Goal: Information Seeking & Learning: Find specific fact

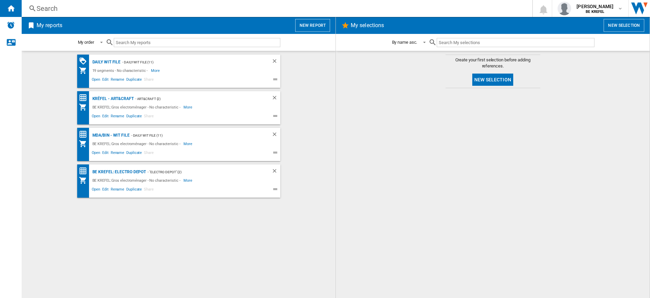
click at [163, 8] on div "Search" at bounding box center [276, 8] width 478 height 9
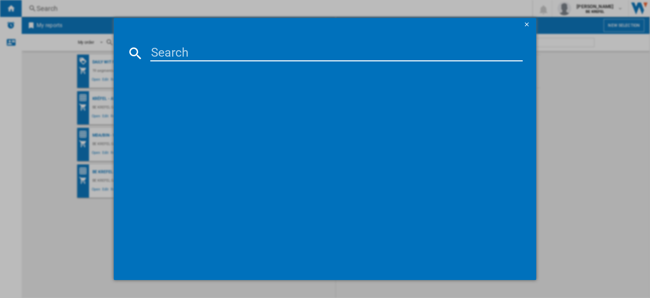
click at [188, 57] on input at bounding box center [336, 53] width 372 height 16
paste input "33004737"
drag, startPoint x: 208, startPoint y: 52, endPoint x: 358, endPoint y: 57, distance: 149.3
click at [358, 57] on input "33004737" at bounding box center [336, 53] width 372 height 16
type input "33004737"
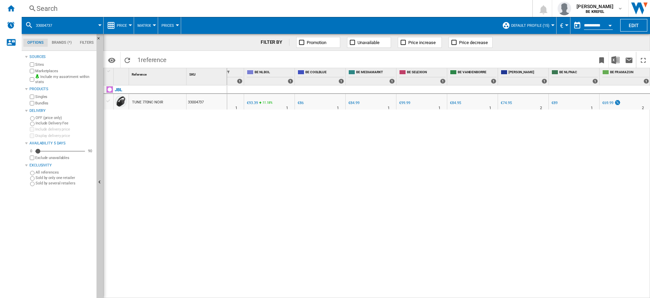
click at [145, 7] on div "Search" at bounding box center [276, 8] width 478 height 9
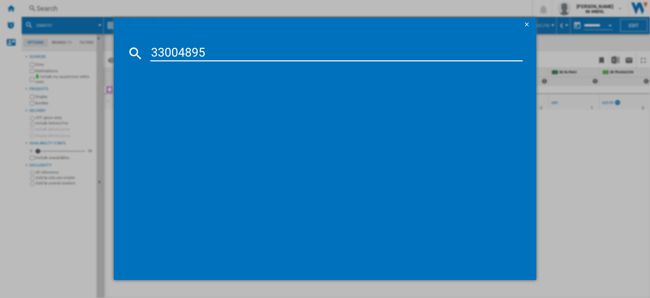
type input "33004895"
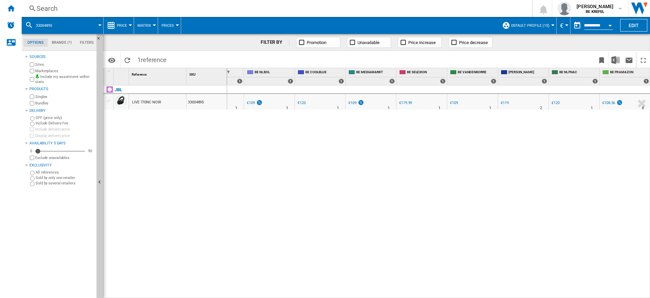
click at [183, 6] on div "Search" at bounding box center [276, 8] width 478 height 9
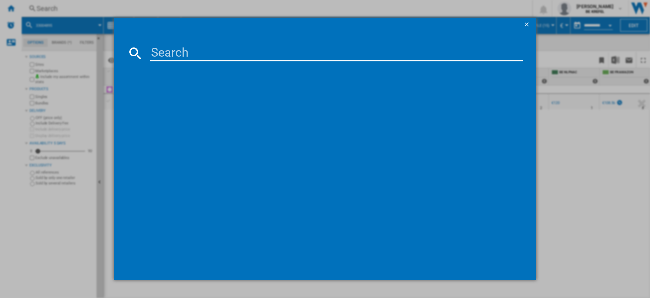
drag, startPoint x: 263, startPoint y: 49, endPoint x: 259, endPoint y: 50, distance: 3.5
click at [261, 49] on input at bounding box center [336, 53] width 372 height 16
type input "33005057"
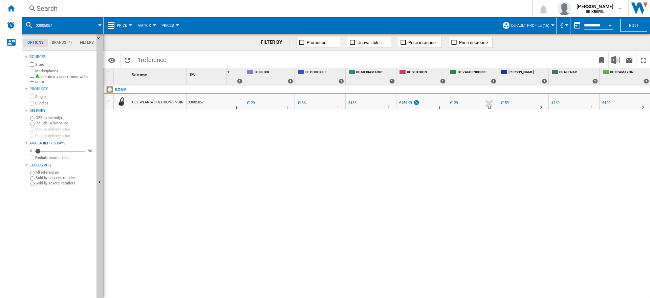
click at [190, 8] on div "Search" at bounding box center [276, 8] width 478 height 9
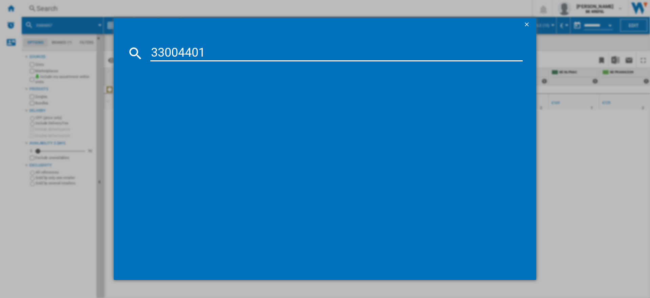
type input "33004401"
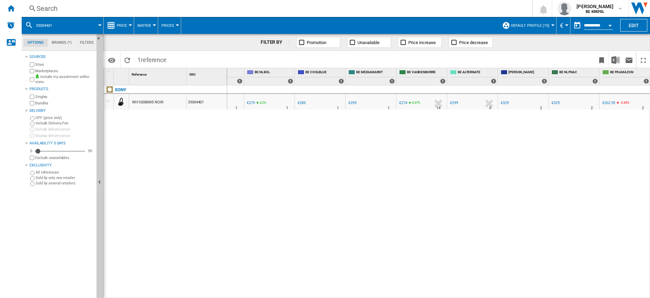
click at [192, 7] on div "Search" at bounding box center [276, 8] width 478 height 9
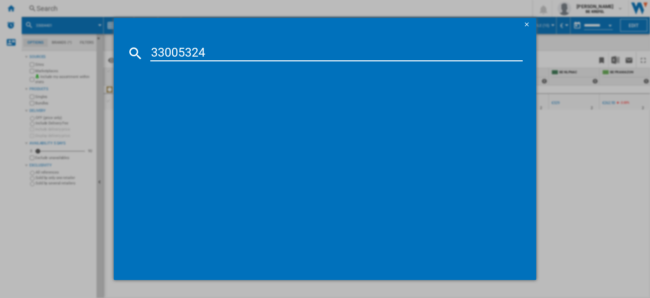
type input "33005324"
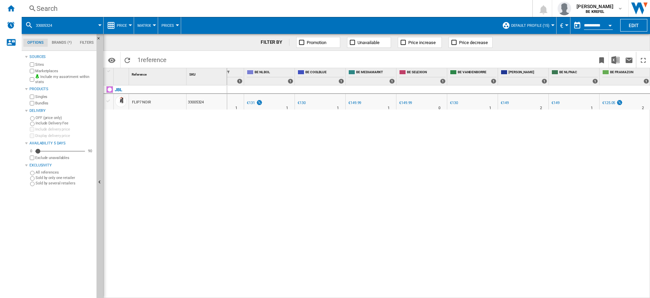
click at [157, 7] on div "Search" at bounding box center [276, 8] width 478 height 9
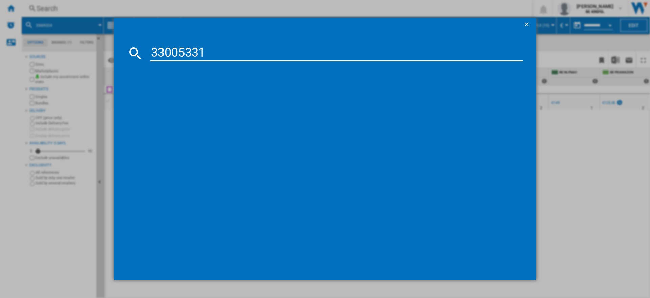
type input "33005331"
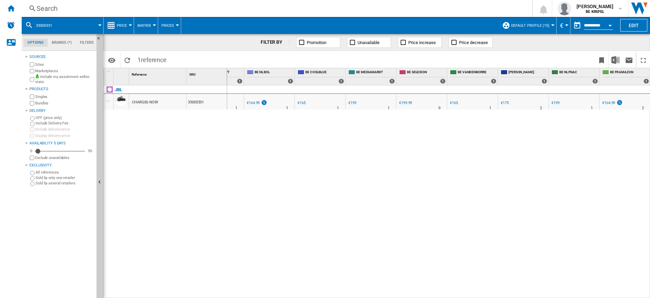
click at [131, 10] on div "Search" at bounding box center [276, 8] width 478 height 9
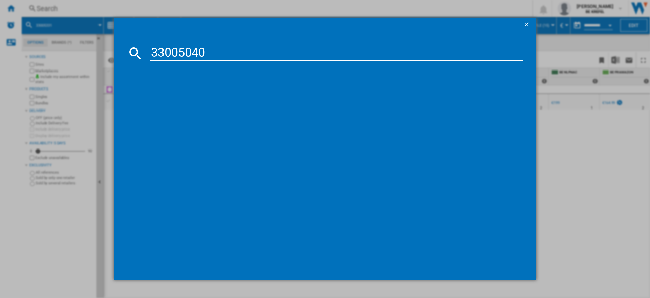
type input "33005040"
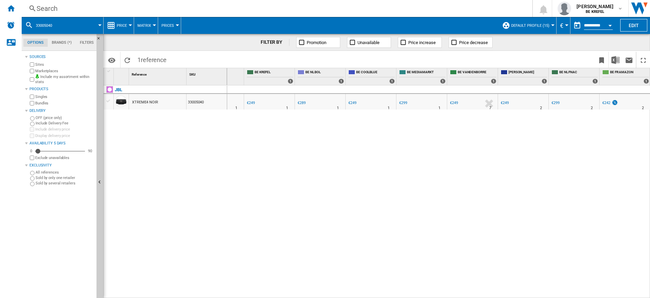
click at [197, 4] on div "Search" at bounding box center [276, 8] width 478 height 9
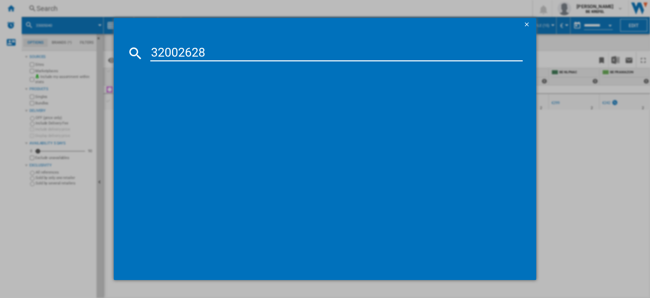
type input "32002628"
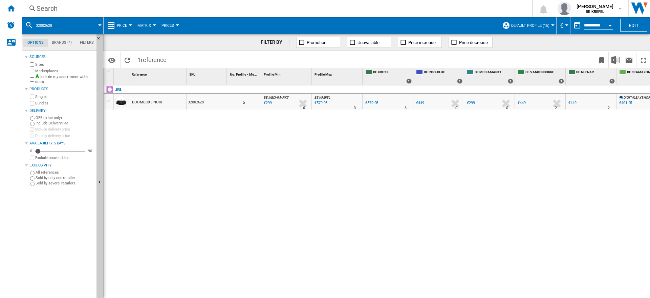
click at [145, 8] on div "Search" at bounding box center [276, 8] width 478 height 9
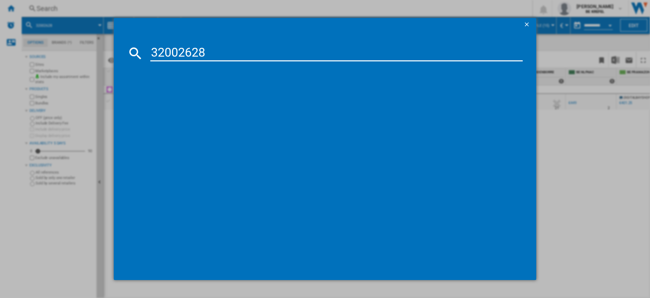
type input "32002628"
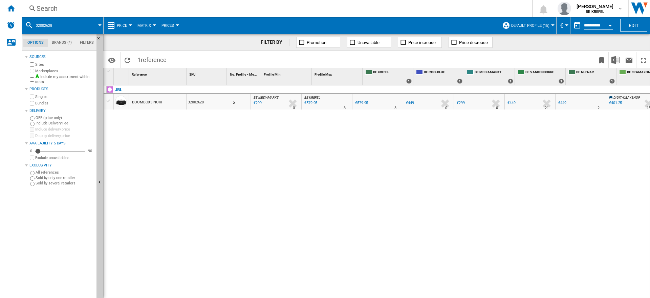
scroll to position [0, 17]
